Goal: Task Accomplishment & Management: Use online tool/utility

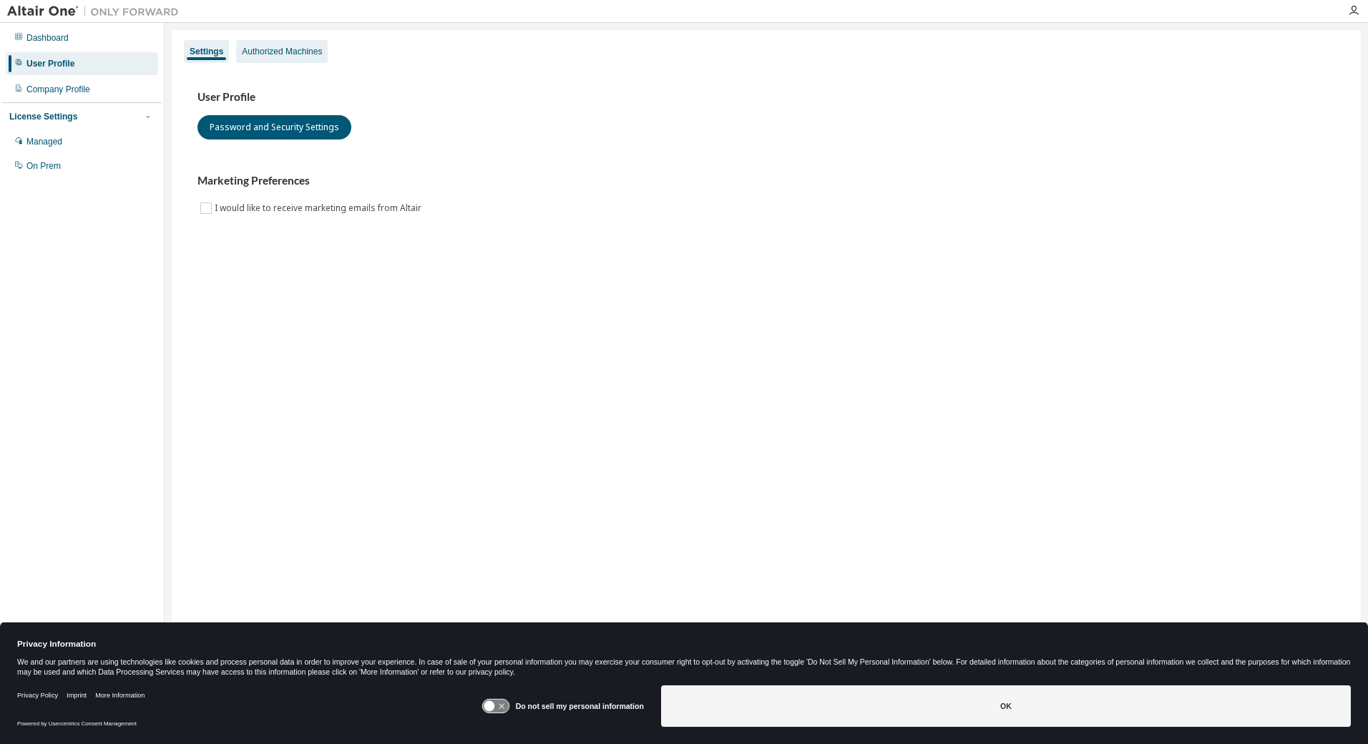
click at [293, 48] on div "Authorized Machines" at bounding box center [282, 51] width 80 height 11
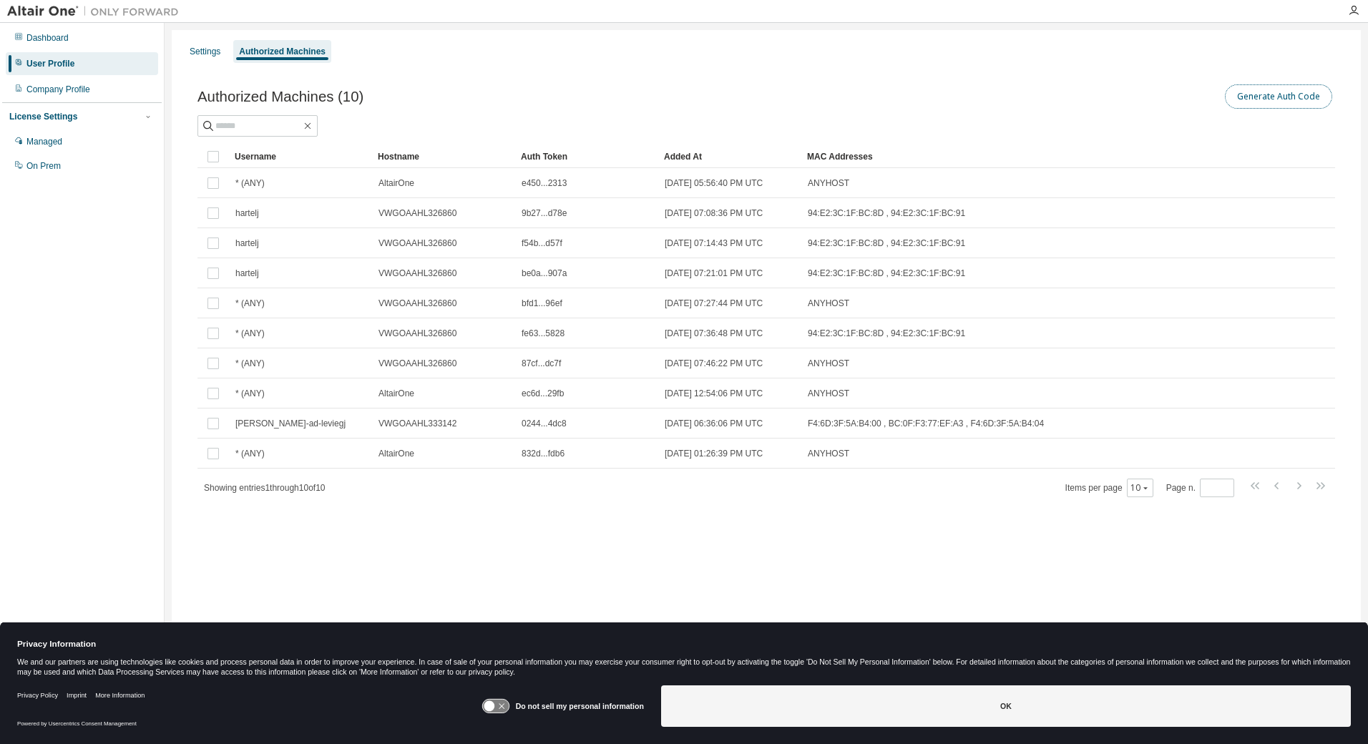
click at [1278, 95] on button "Generate Auth Code" at bounding box center [1278, 96] width 107 height 24
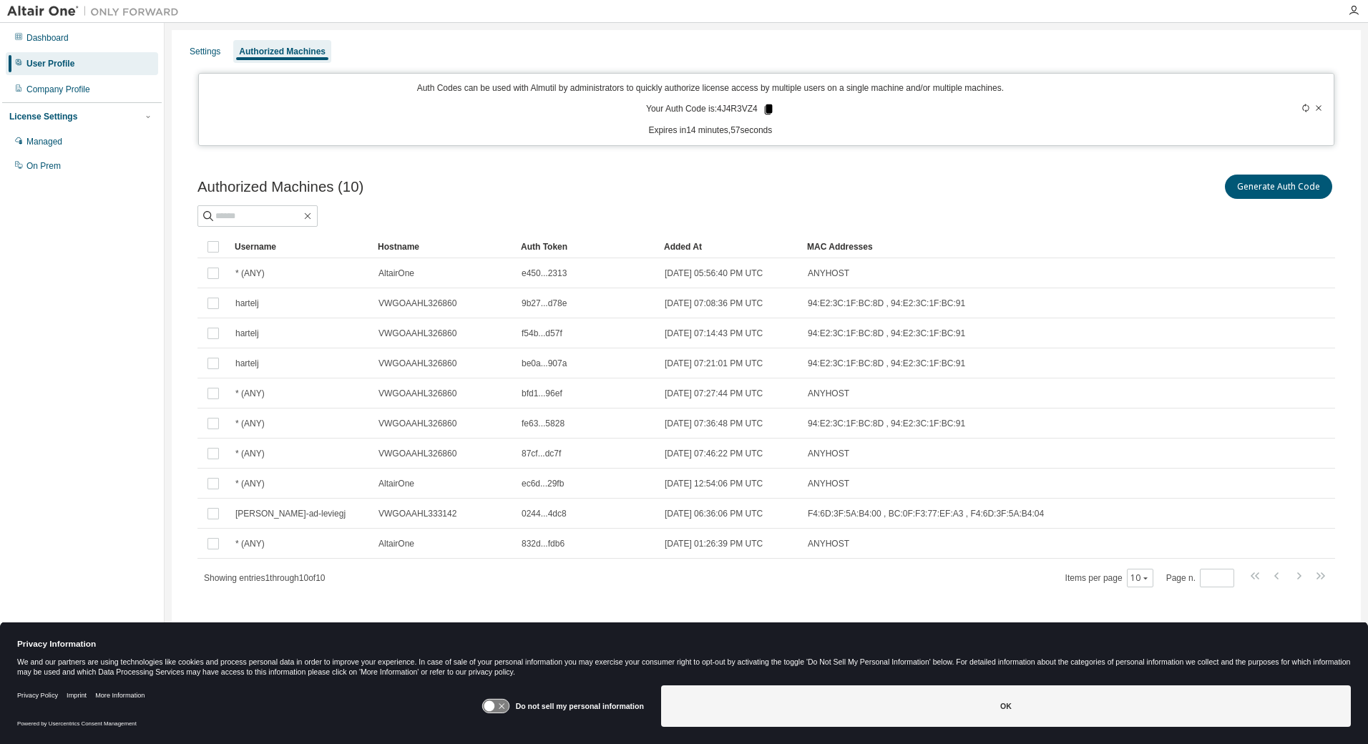
click at [765, 109] on icon at bounding box center [768, 109] width 8 height 10
